Goal: Task Accomplishment & Management: Complete application form

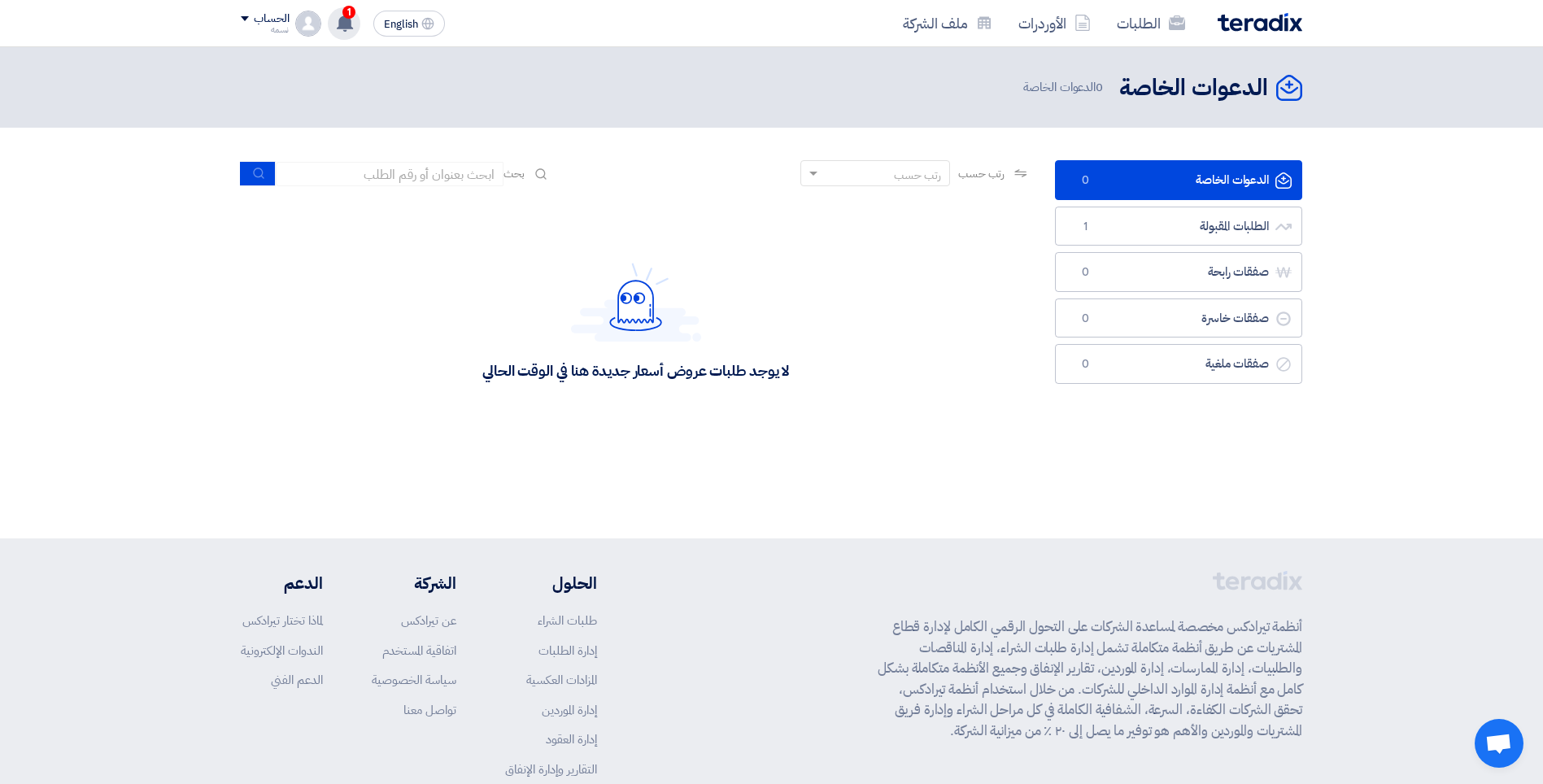
click at [353, 19] on icon at bounding box center [344, 22] width 18 height 18
click at [451, 63] on p "تعديل جديد خاص بطلب شراء "Supply of used laptops and tablets"." at bounding box center [450, 68] width 233 height 33
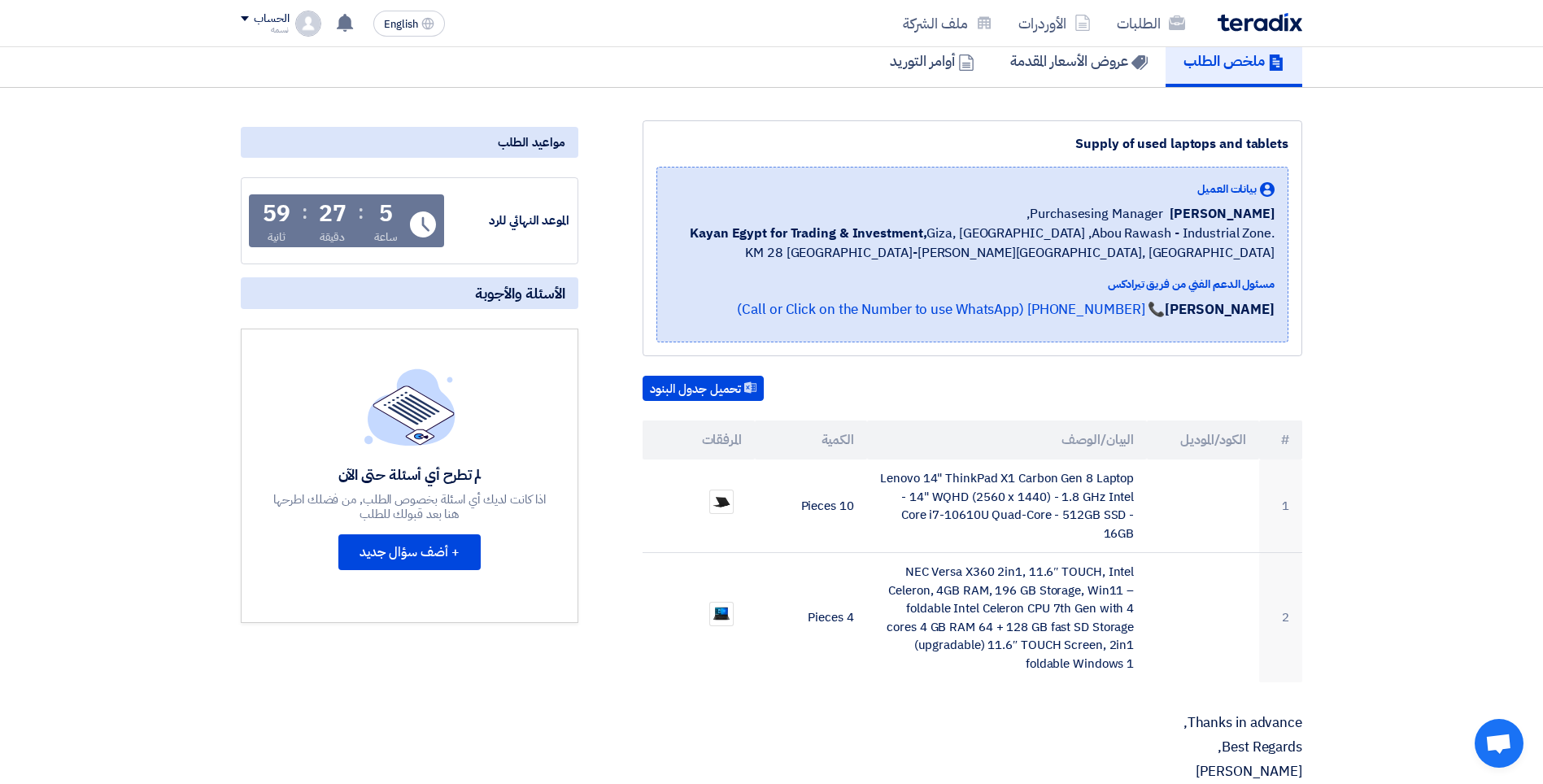
scroll to position [325, 0]
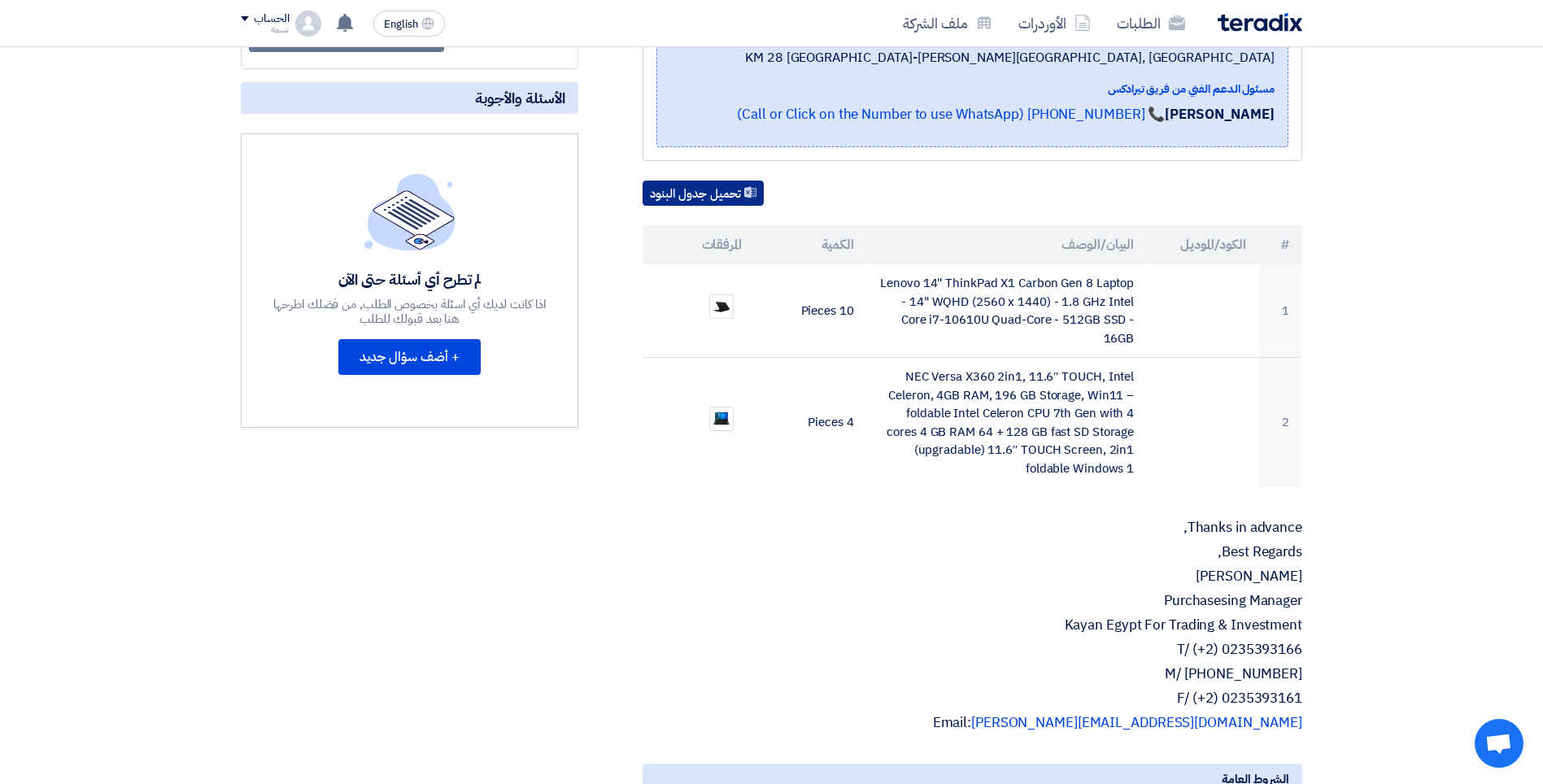
click at [695, 199] on button "تحميل جدول البنود" at bounding box center [703, 193] width 122 height 26
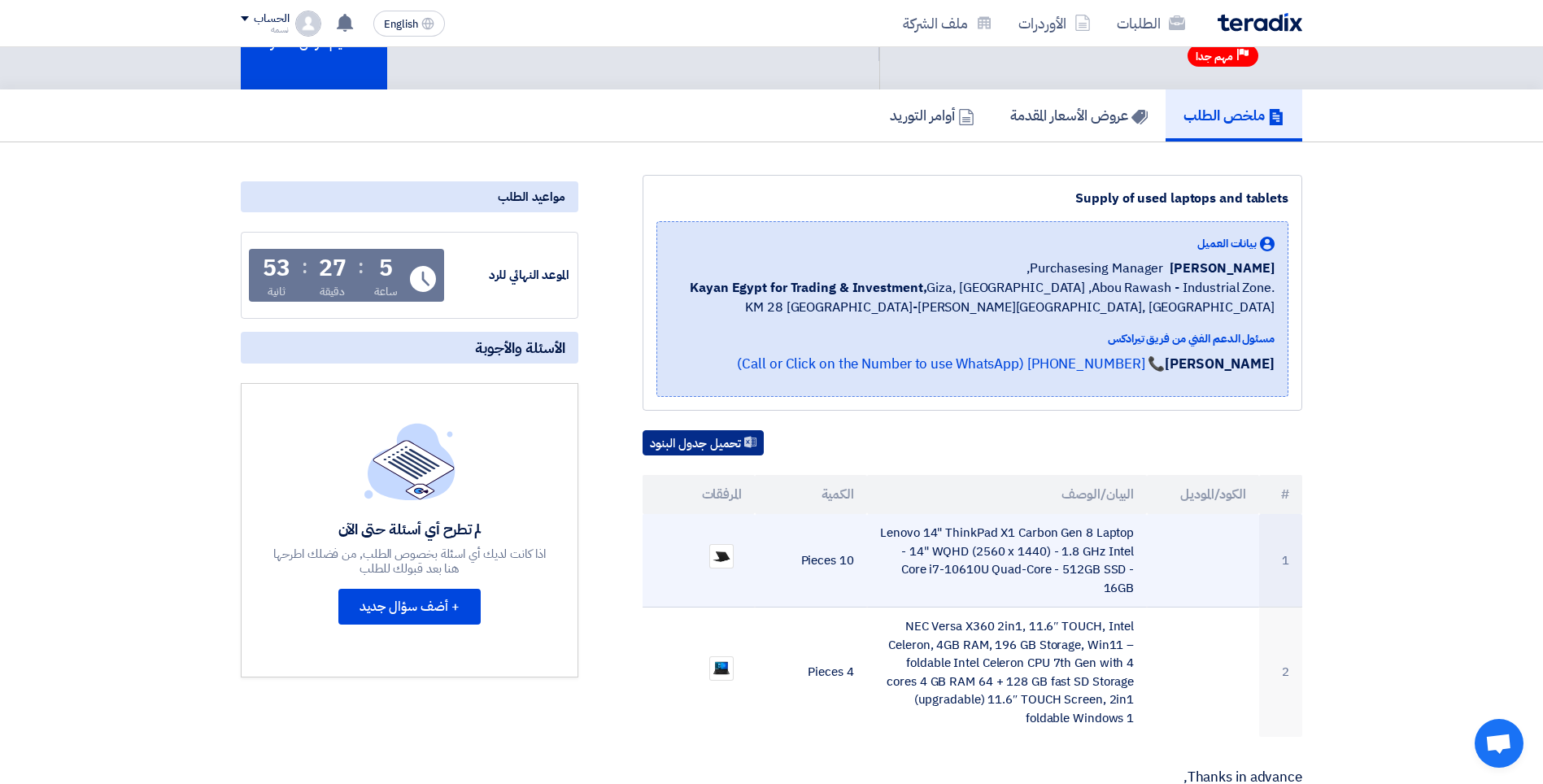
scroll to position [0, 0]
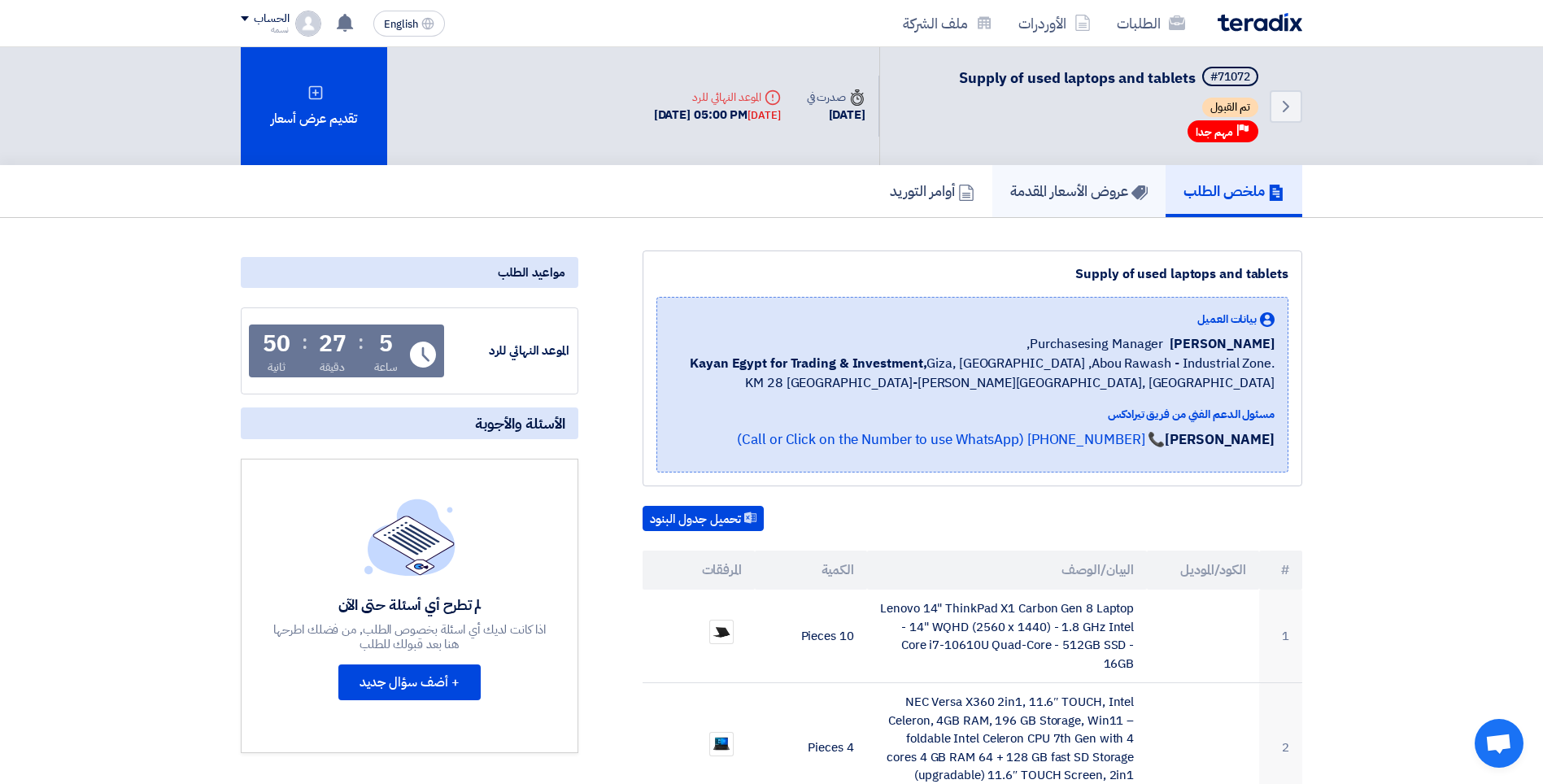
click at [1023, 188] on h5 "عروض الأسعار المقدمة" at bounding box center [1079, 191] width 138 height 19
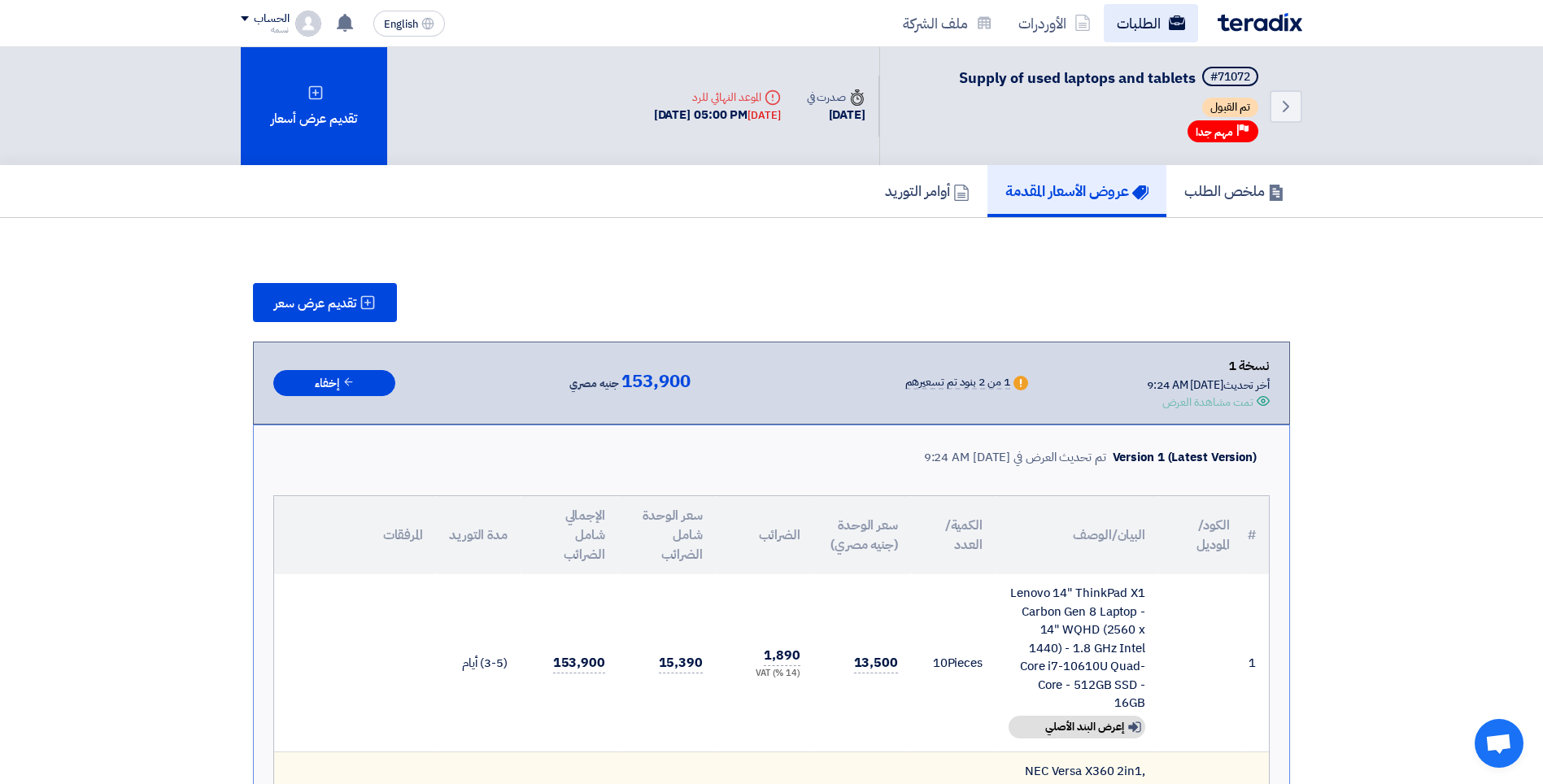
click at [1147, 23] on link "الطلبات" at bounding box center [1151, 23] width 94 height 39
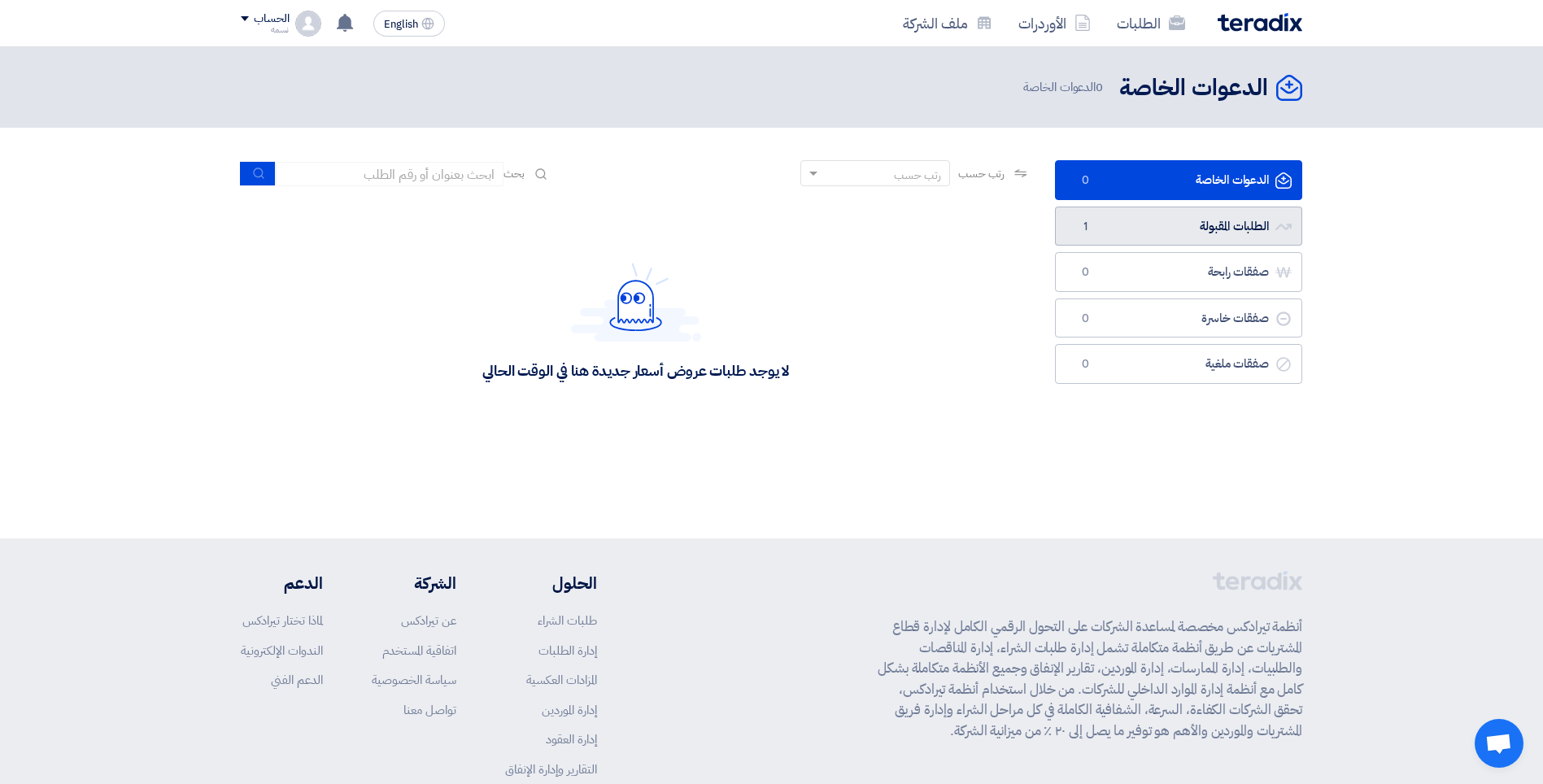
click at [1141, 237] on link "الطلبات المقبولة الطلبات المقبولة 1" at bounding box center [1178, 226] width 247 height 40
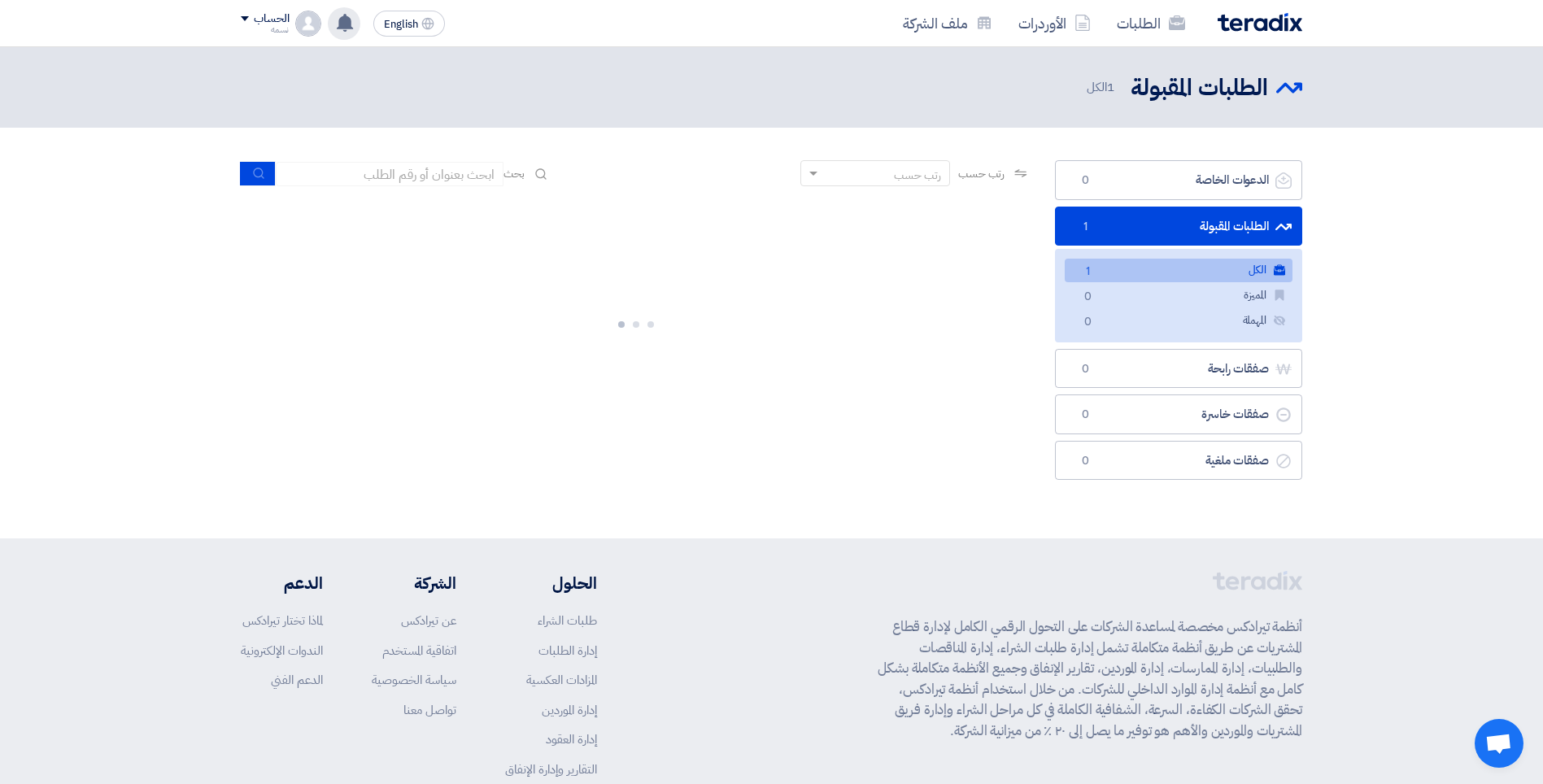
click at [345, 27] on use at bounding box center [344, 22] width 16 height 18
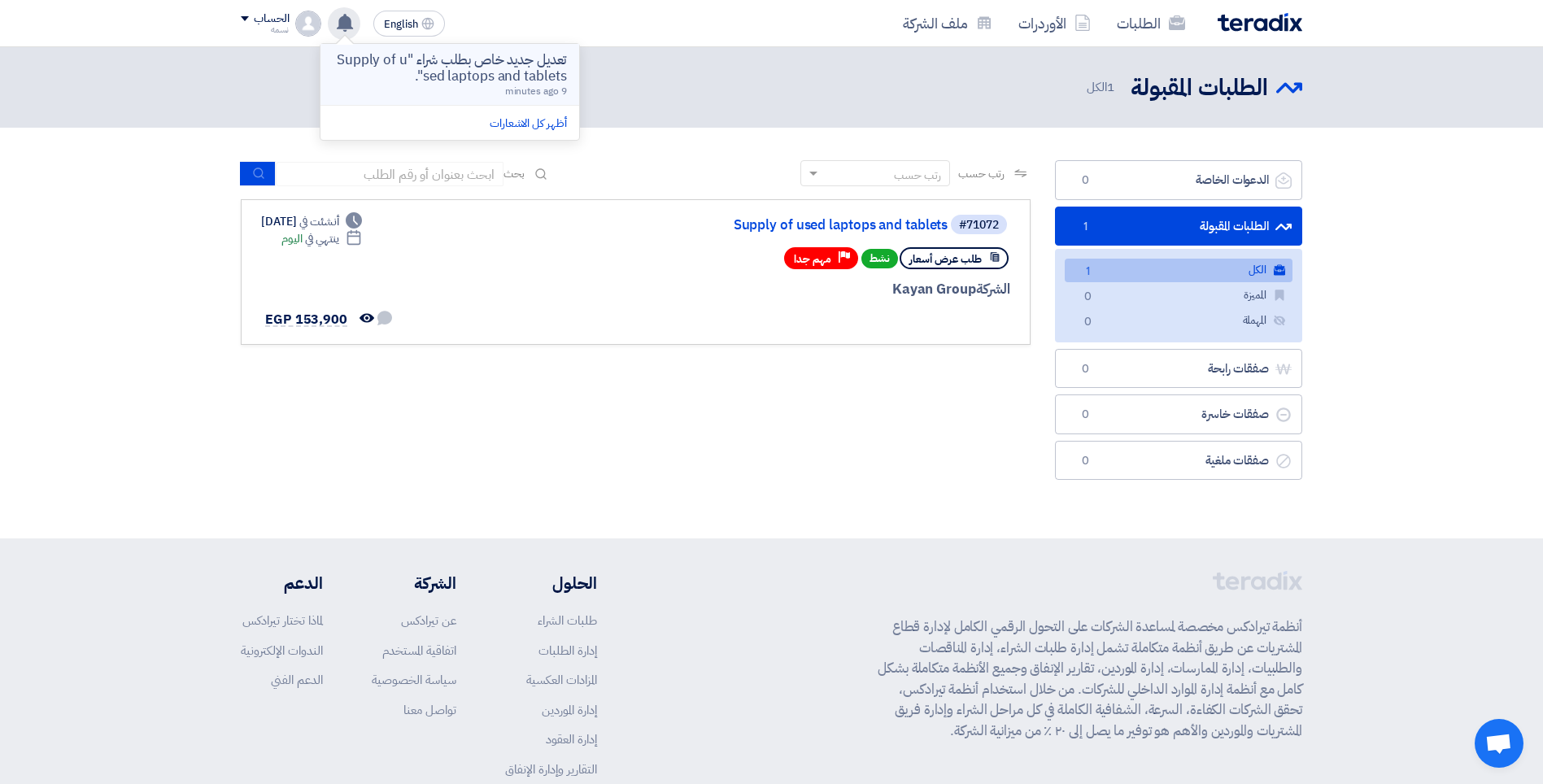
click at [378, 68] on p "تعديل جديد خاص بطلب شراء "Supply of used laptops and tablets"." at bounding box center [450, 68] width 233 height 33
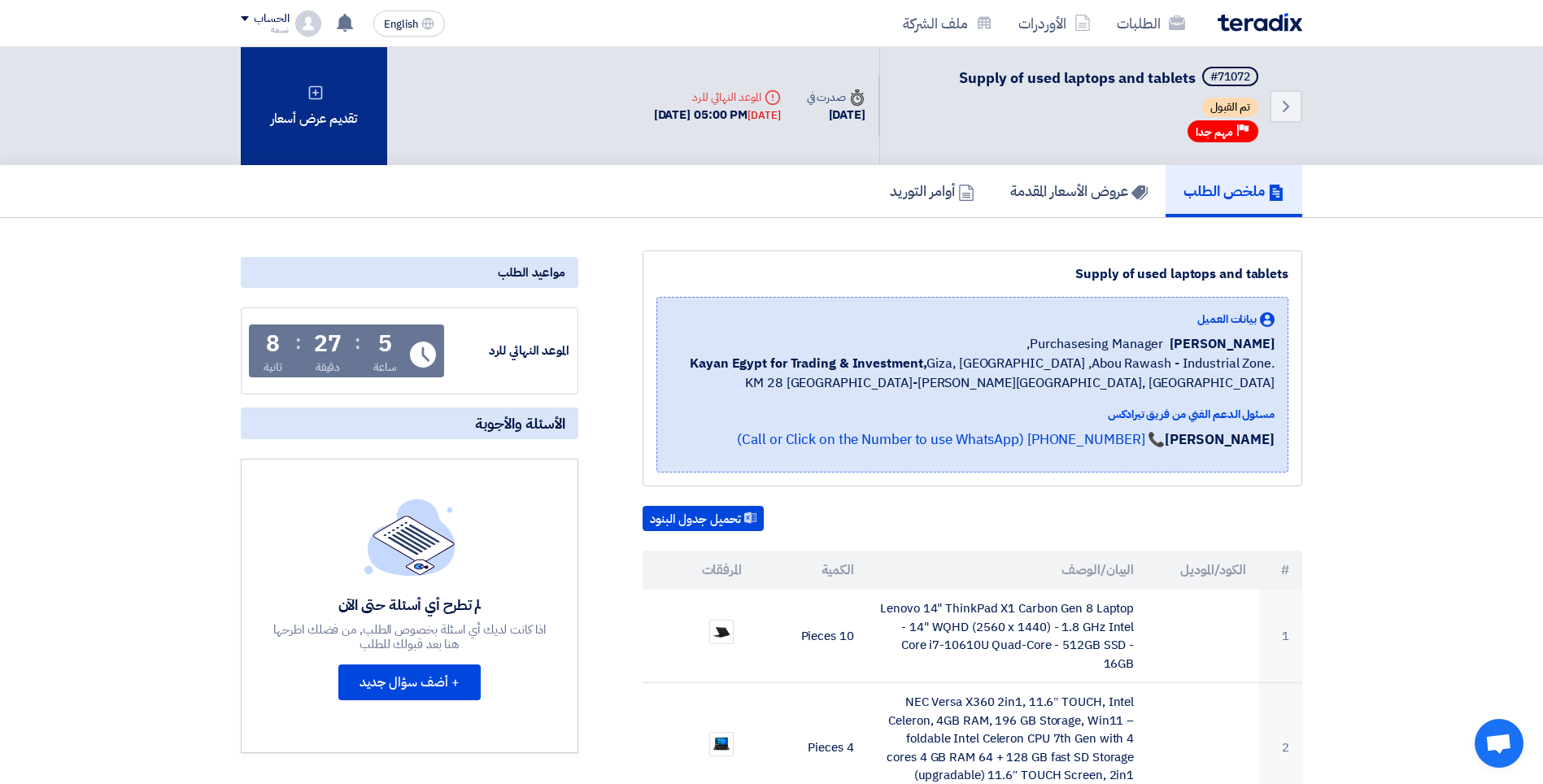
click at [349, 132] on div "تقديم عرض أسعار" at bounding box center [313, 106] width 146 height 118
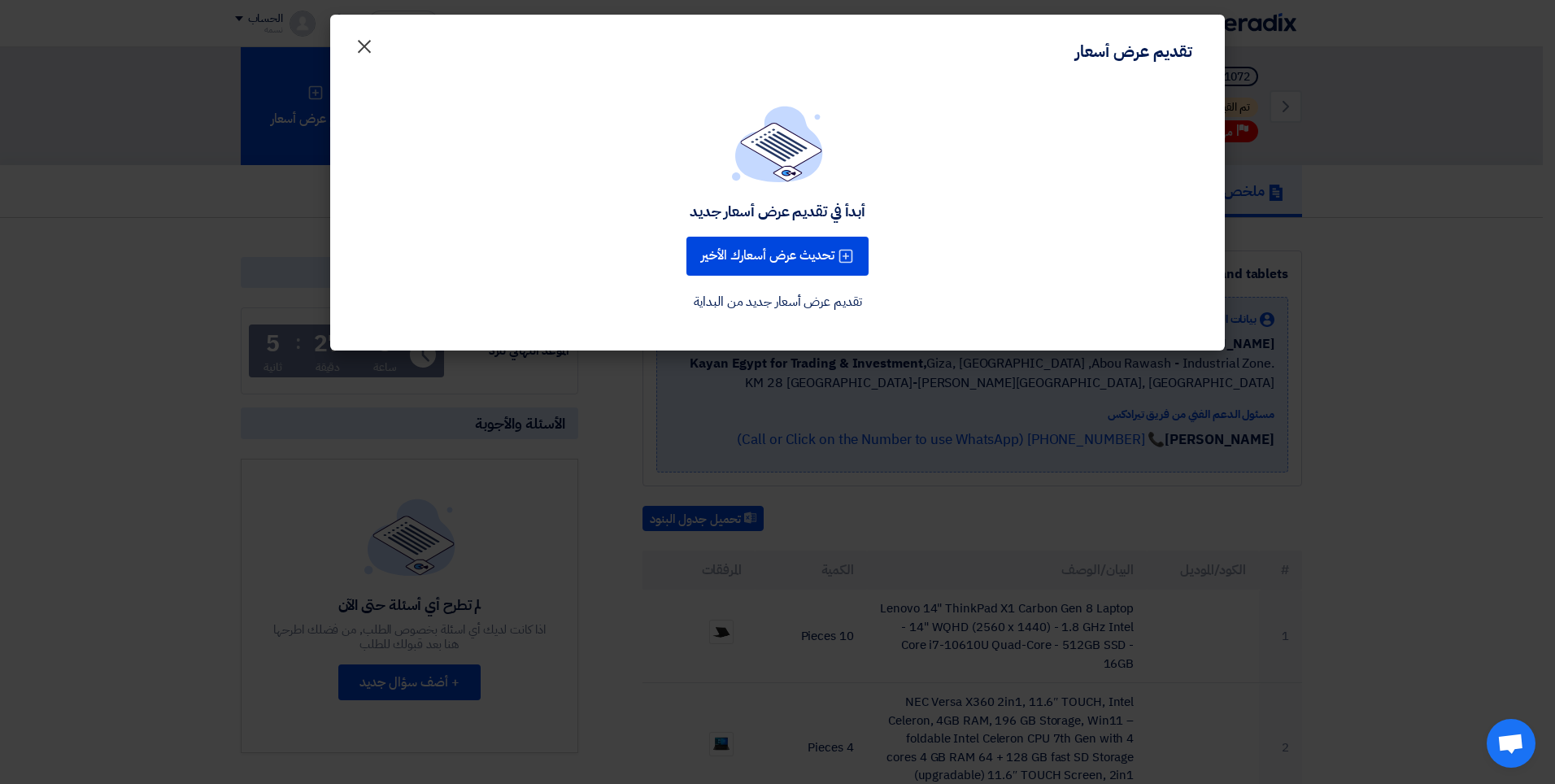
click at [361, 42] on span "×" at bounding box center [364, 45] width 20 height 49
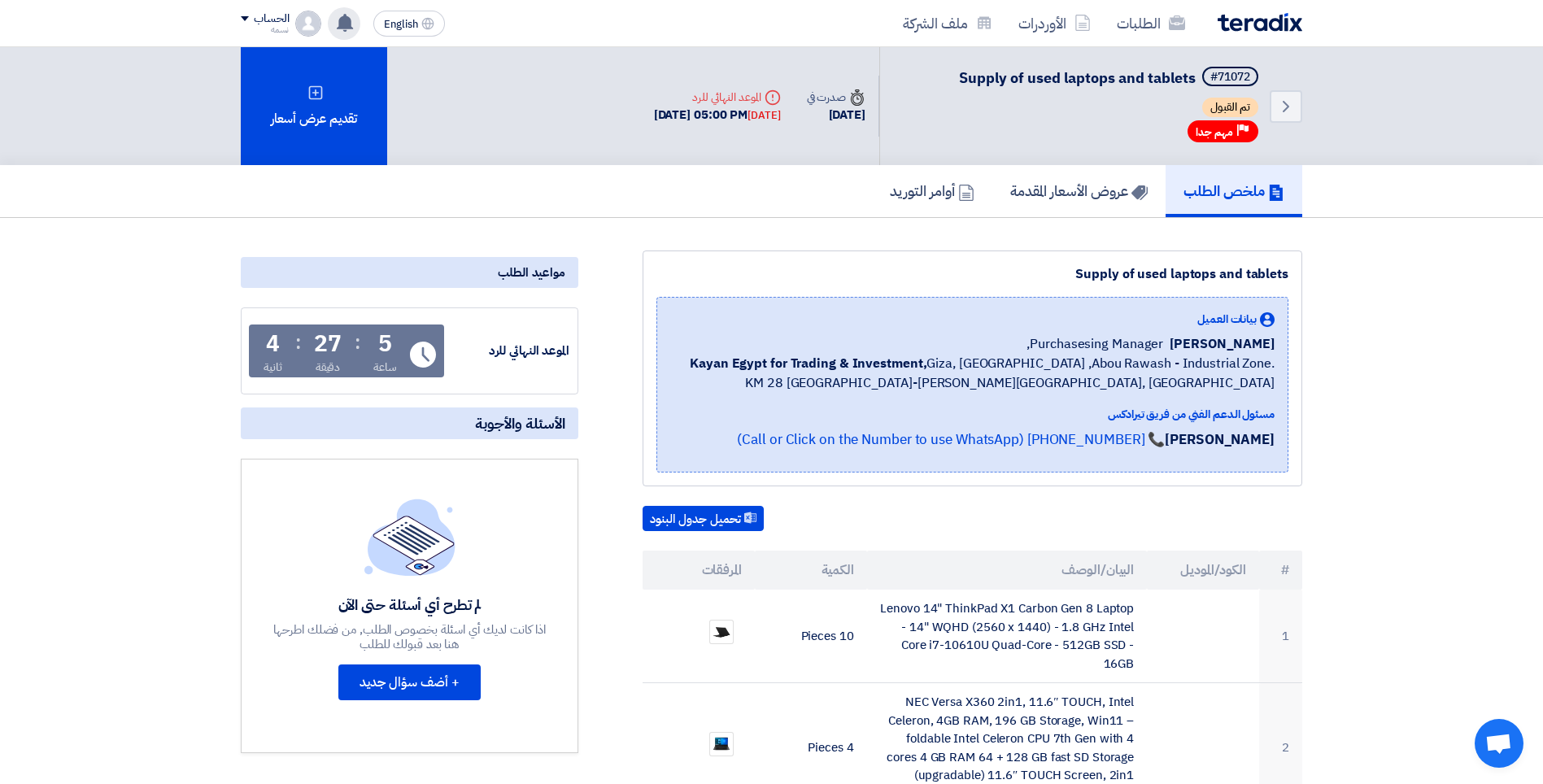
click at [346, 21] on use at bounding box center [344, 22] width 16 height 18
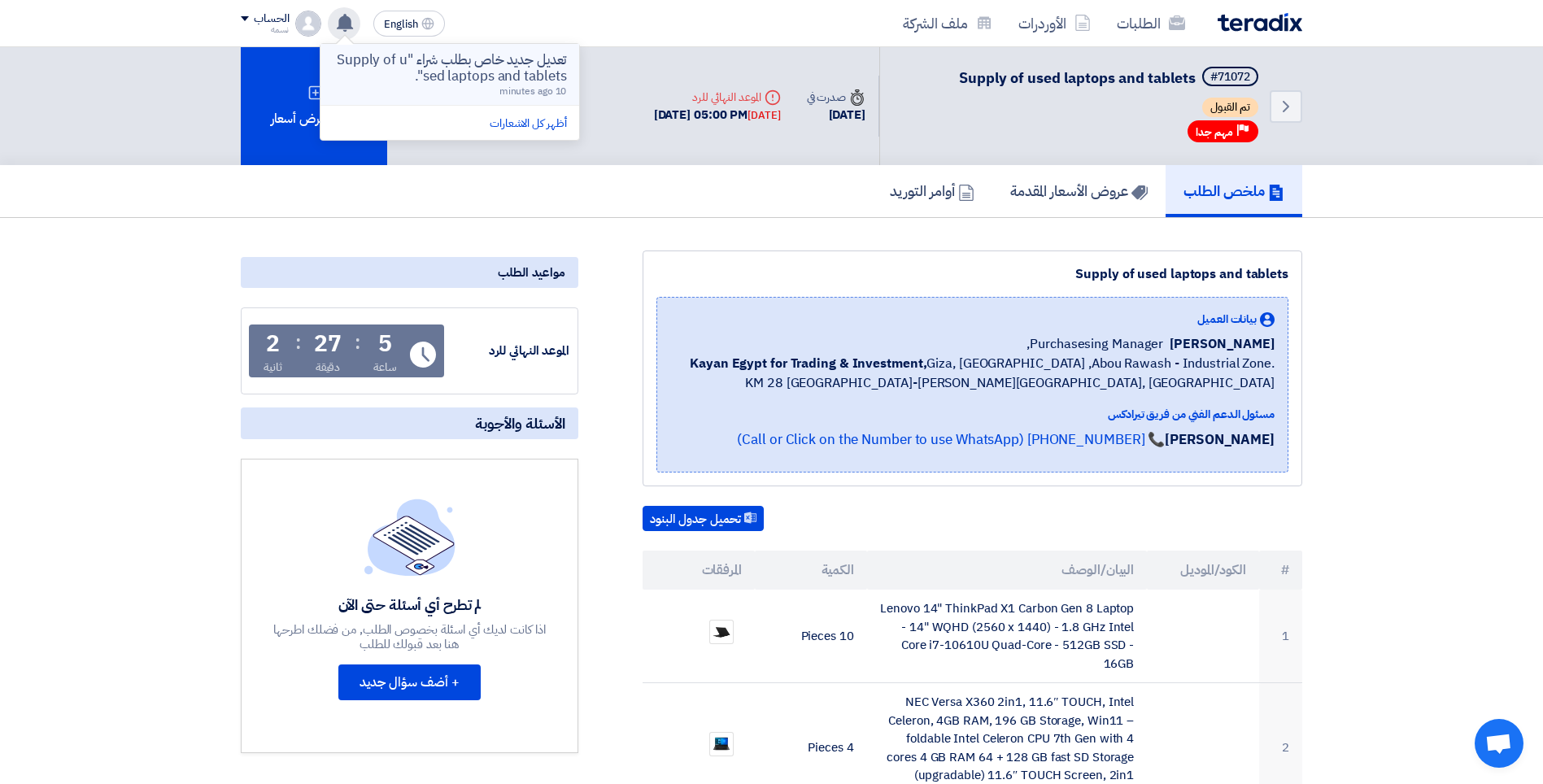
click at [440, 72] on p "تعديل جديد خاص بطلب شراء "Supply of used laptops and tablets"." at bounding box center [450, 68] width 233 height 33
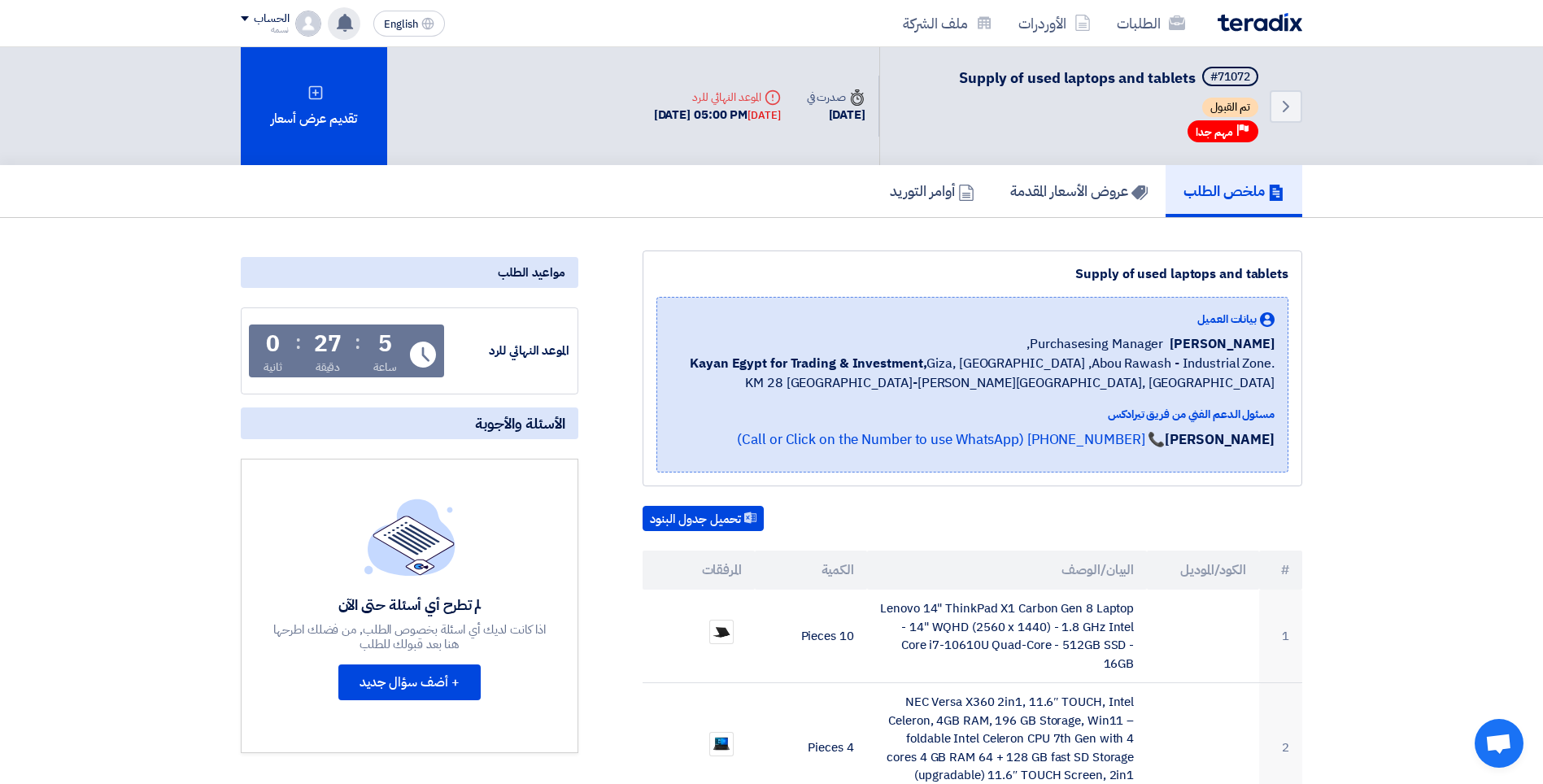
click at [344, 22] on use at bounding box center [344, 22] width 16 height 18
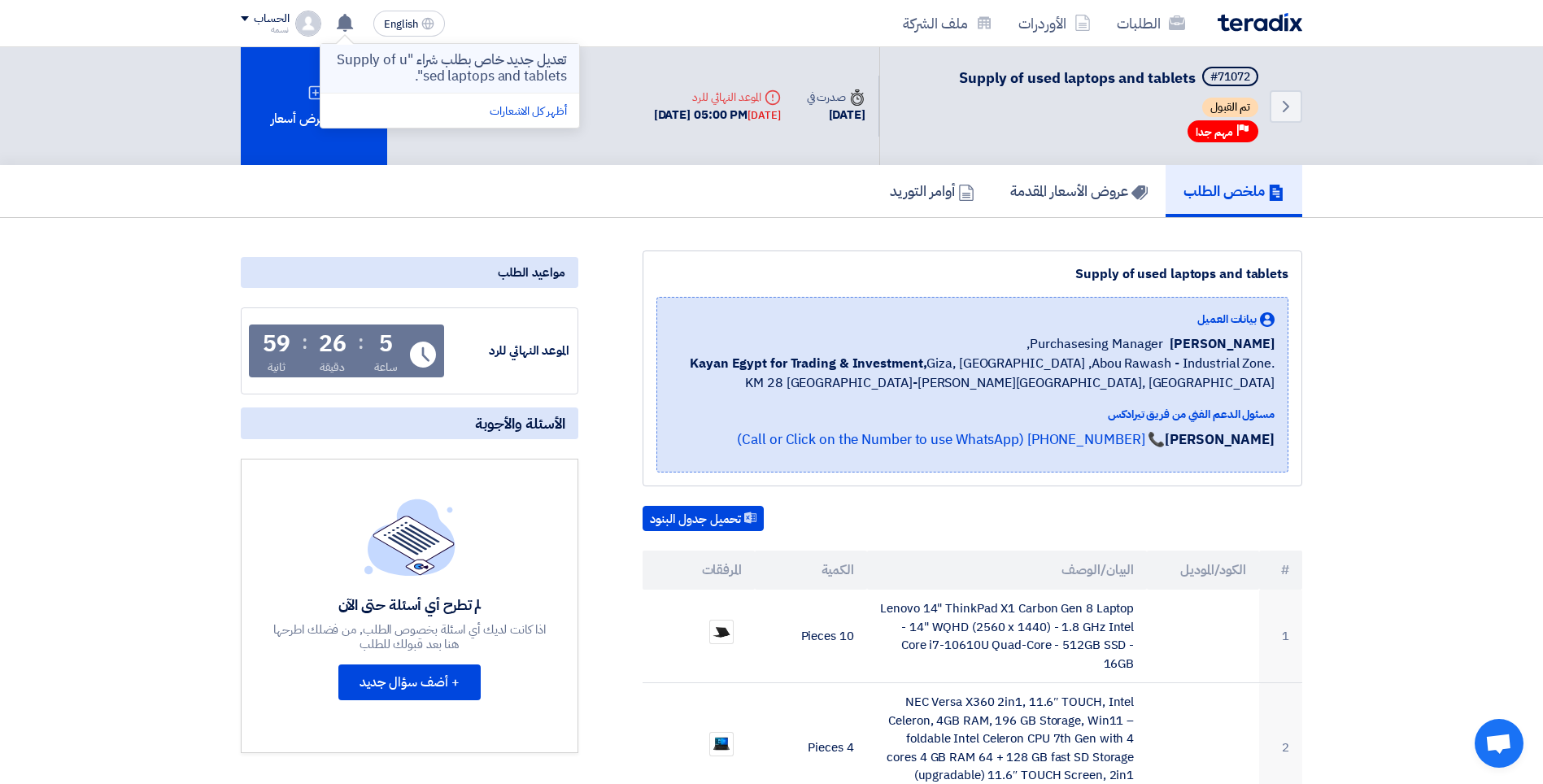
click at [425, 58] on p "تعديل جديد خاص بطلب شراء "Supply of used laptops and tablets"." at bounding box center [450, 68] width 233 height 33
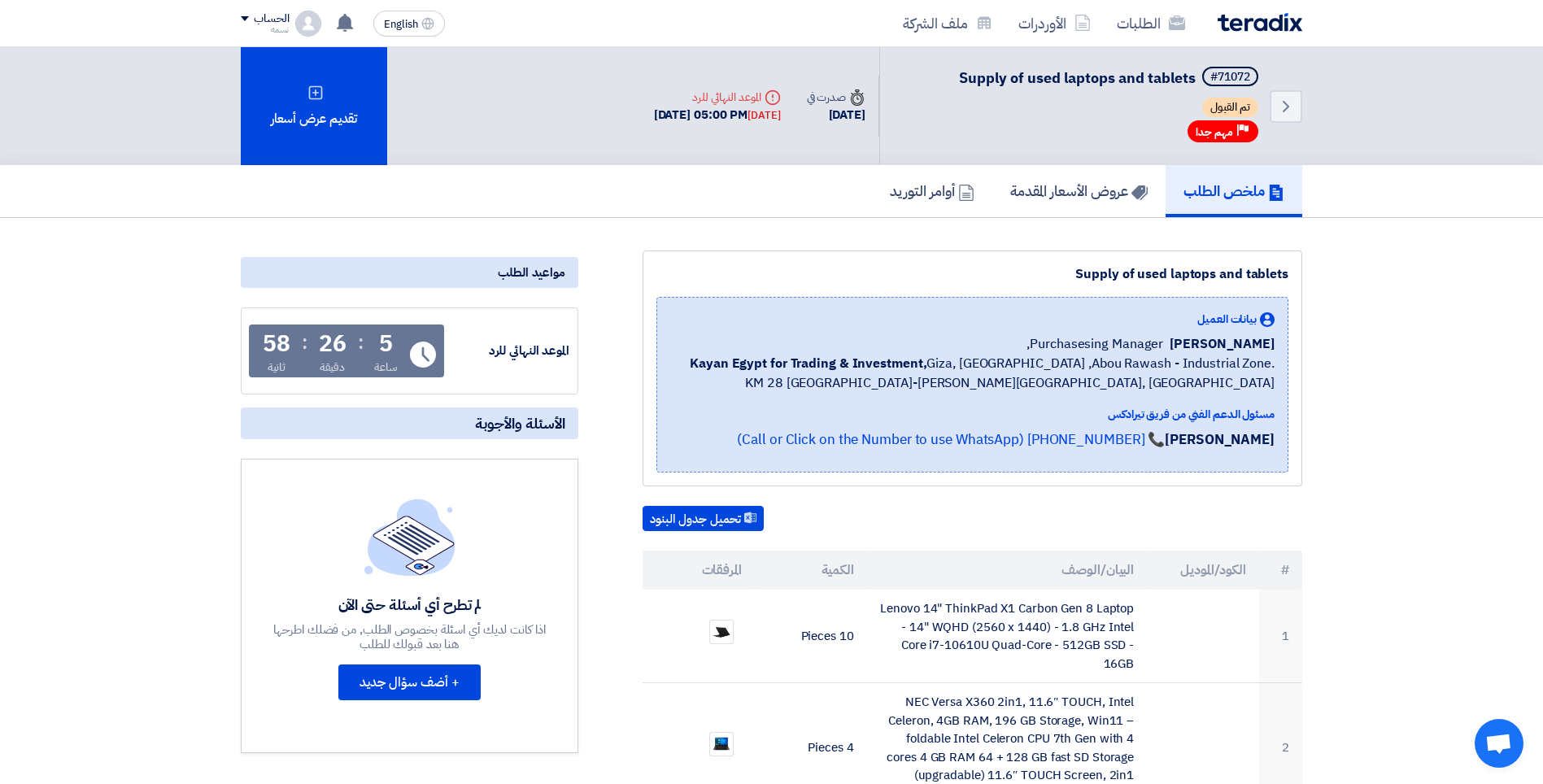
click at [426, 59] on div "Back #71072 Supply of used laptops and tablets تم القبول Priority مهم جدا Time …" at bounding box center [772, 106] width 1062 height 118
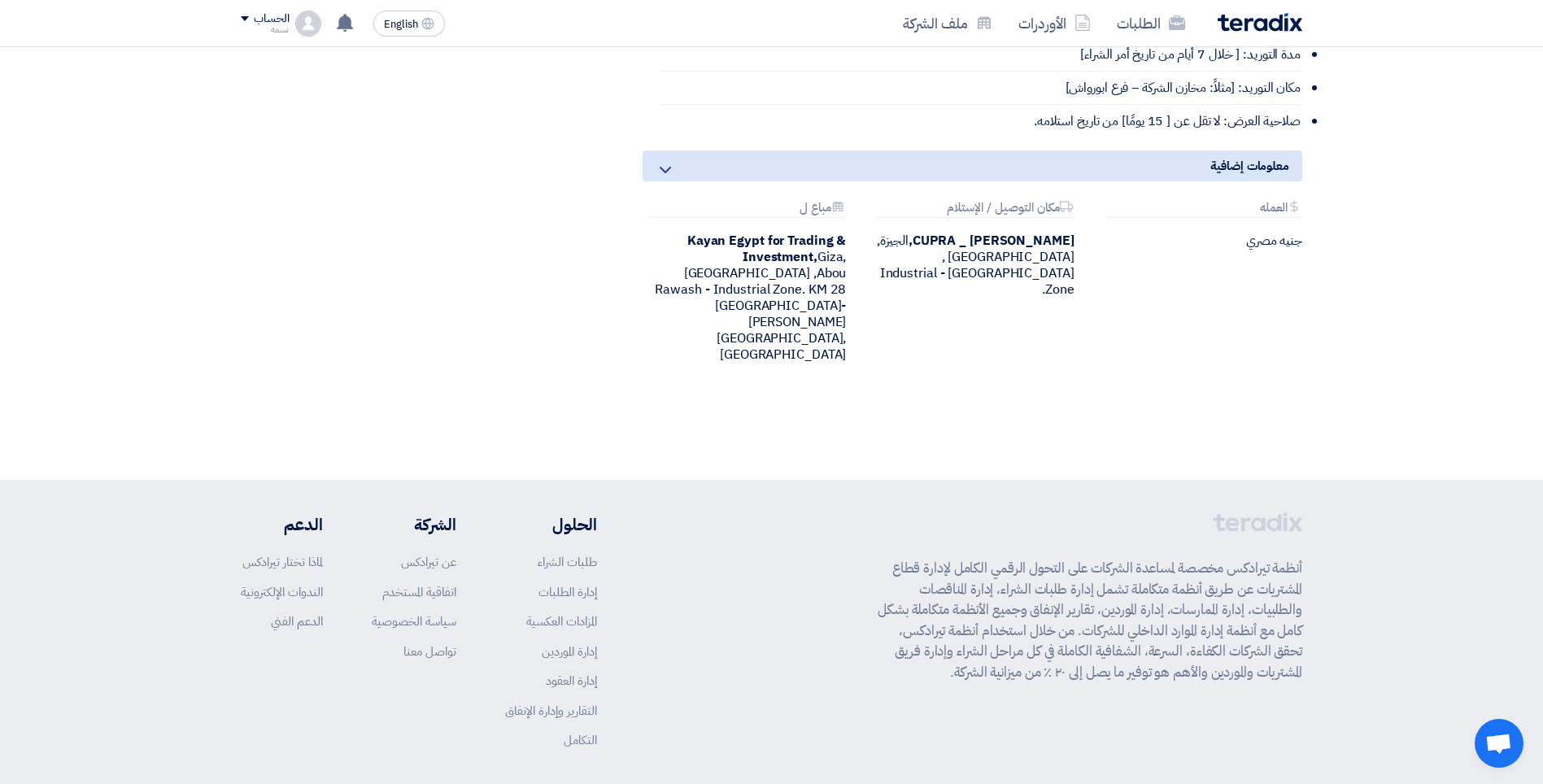
scroll to position [1138, 0]
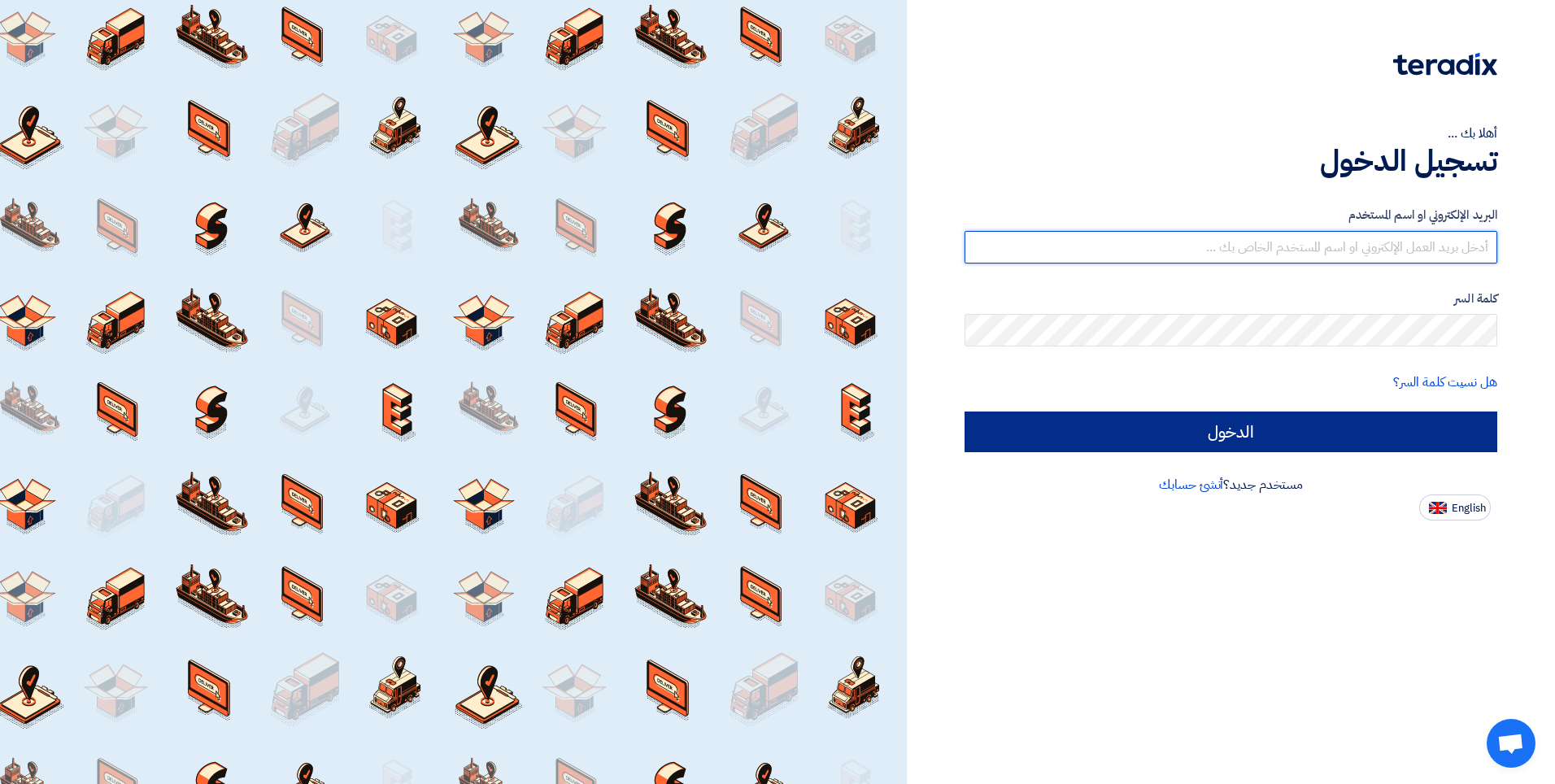
type input "[EMAIL_ADDRESS][DOMAIN_NAME]"
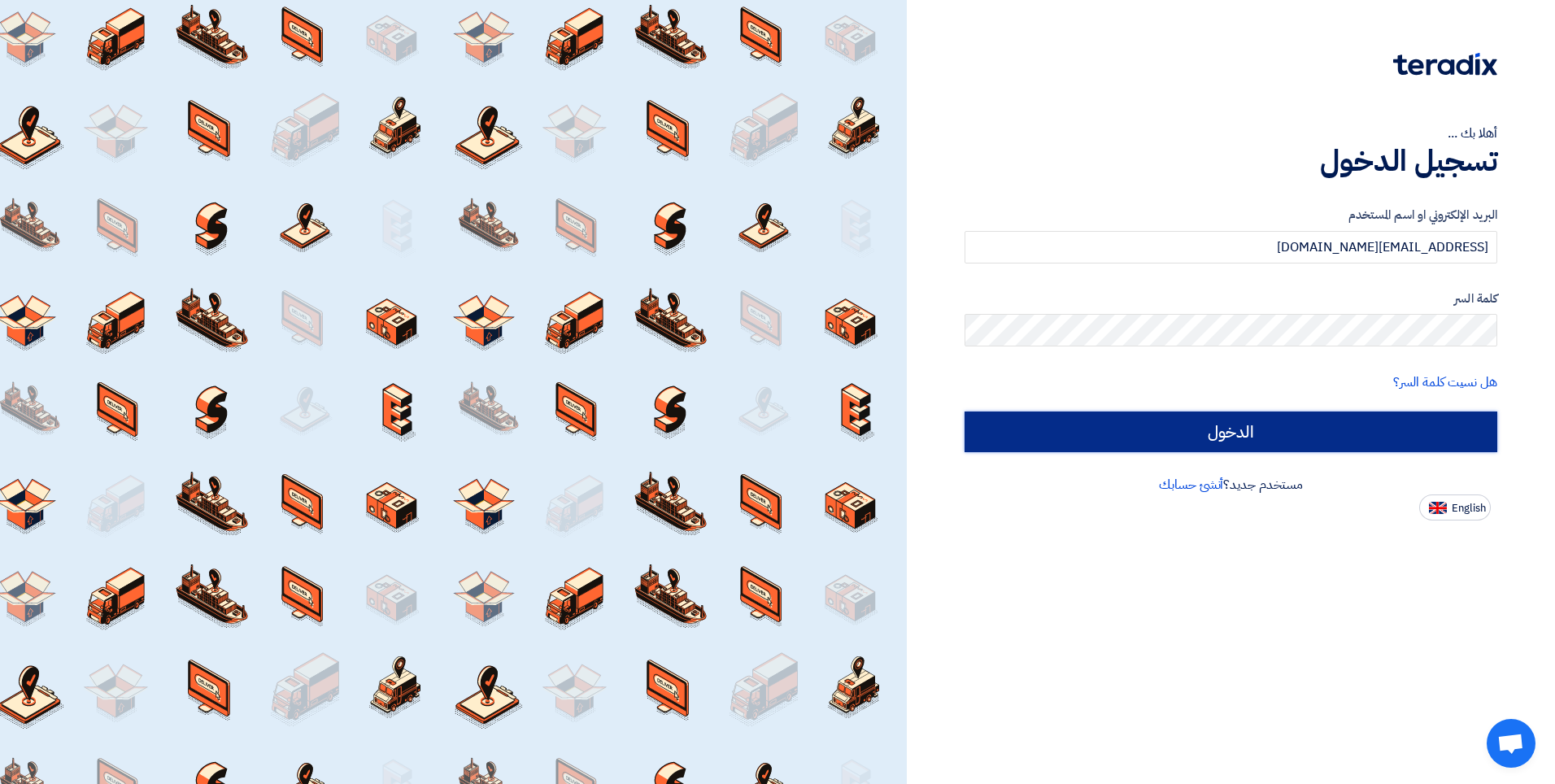
click at [1398, 432] on input "الدخول" at bounding box center [1231, 431] width 533 height 40
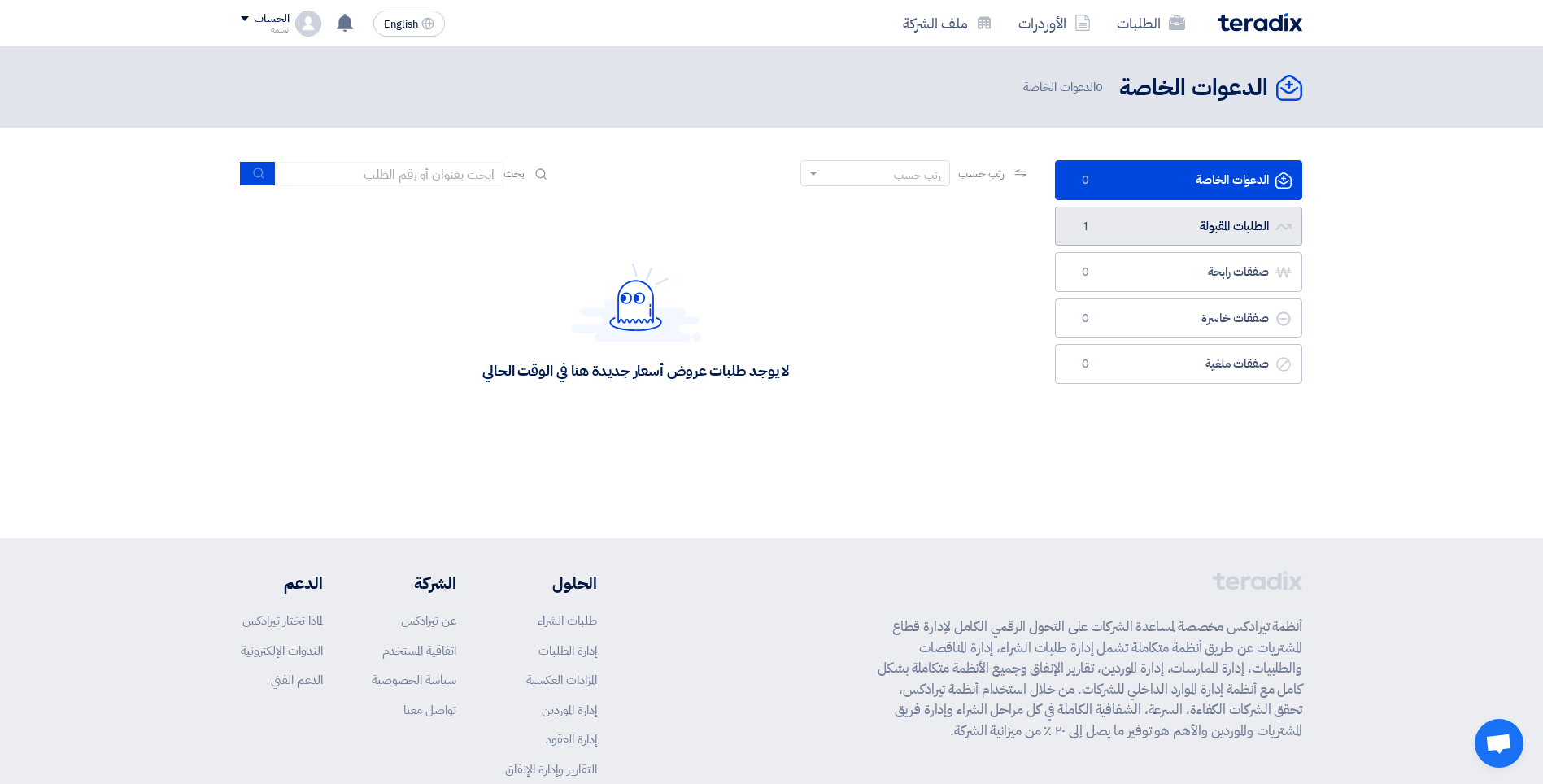
click at [1097, 223] on link "الطلبات المقبولة الطلبات المقبولة 1" at bounding box center [1178, 226] width 247 height 40
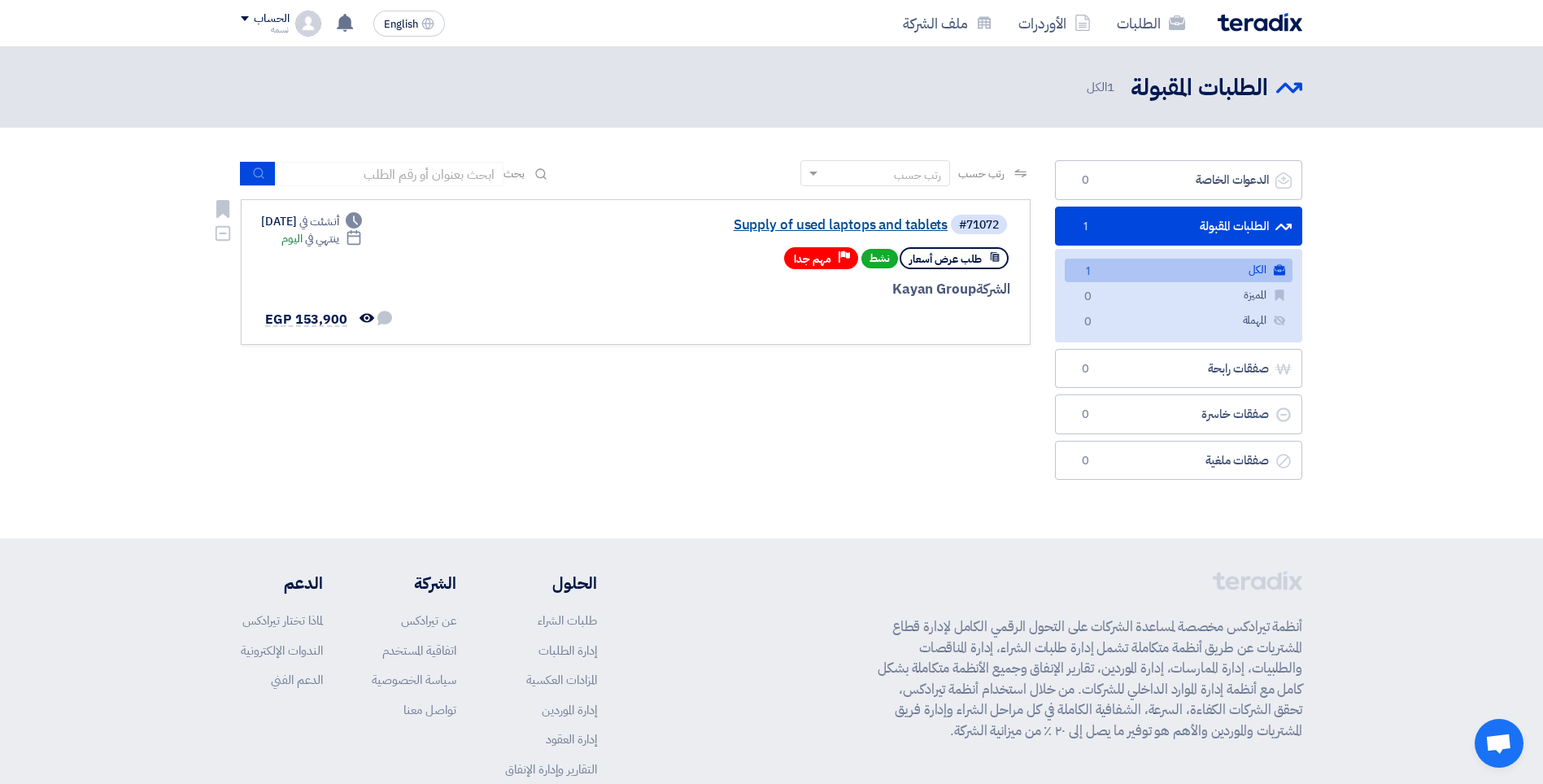
click at [880, 226] on link "Supply of used laptops and tablets" at bounding box center [785, 225] width 325 height 15
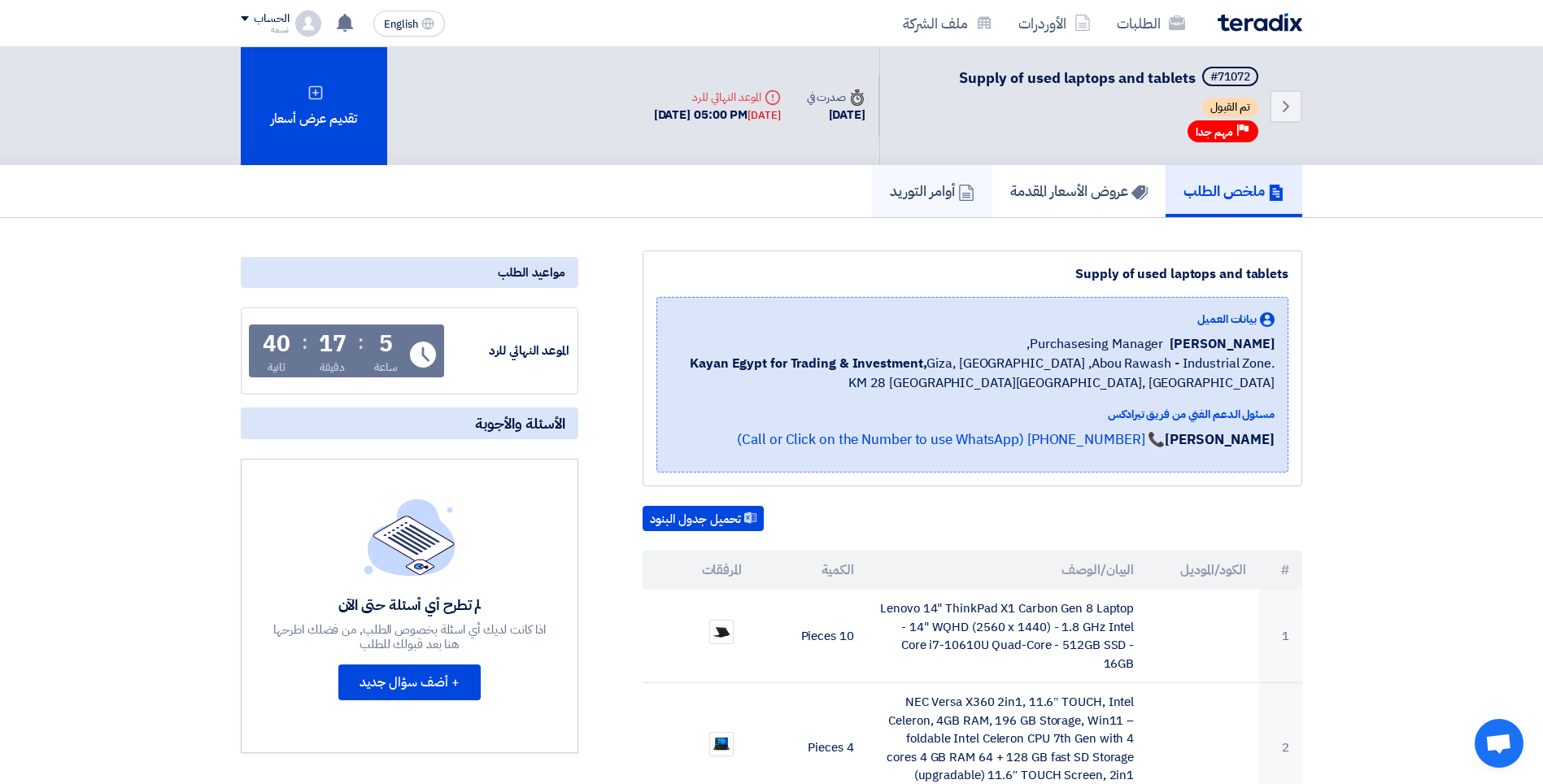
click at [914, 193] on h5 "أوامر التوريد" at bounding box center [932, 191] width 85 height 19
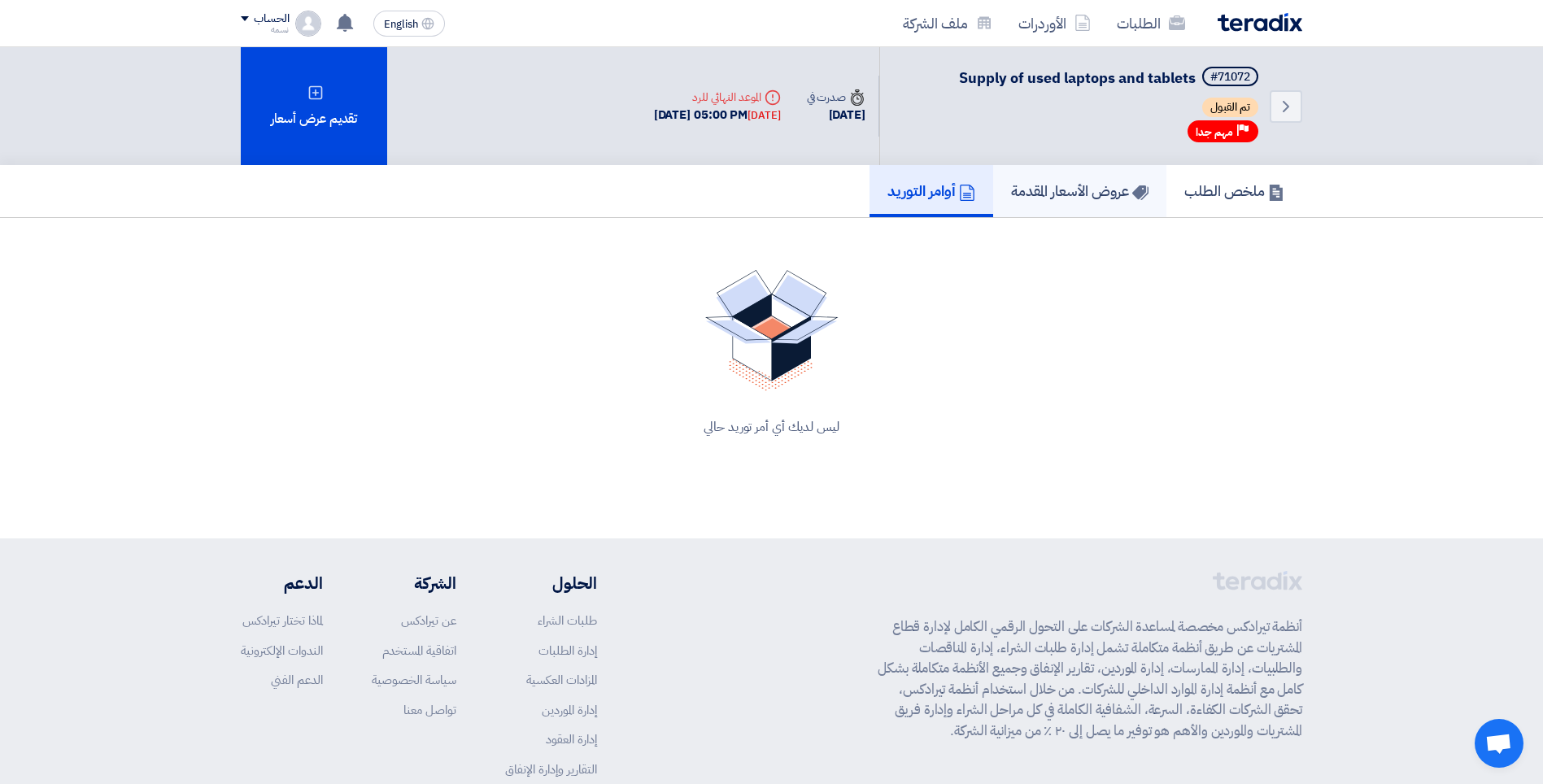
click at [1055, 200] on h5 "عروض الأسعار المقدمة" at bounding box center [1080, 191] width 138 height 19
